Goal: Browse casually

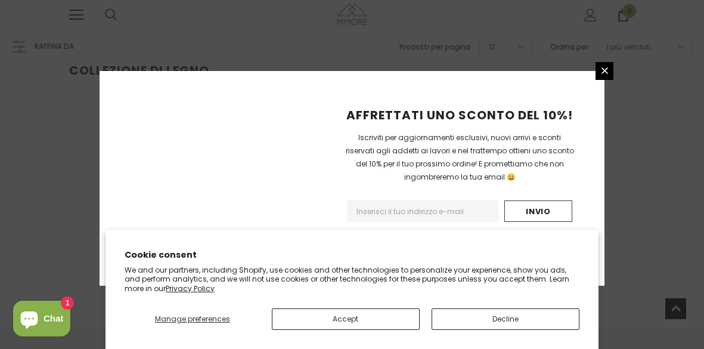
scroll to position [346, 0]
